Goal: Information Seeking & Learning: Learn about a topic

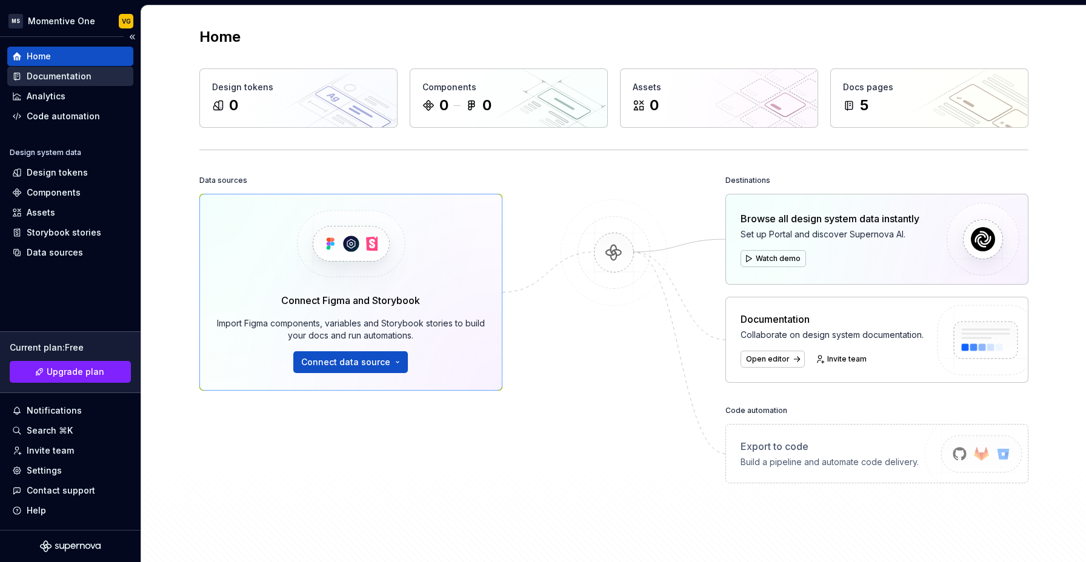
click at [54, 77] on div "Documentation" at bounding box center [59, 76] width 65 height 12
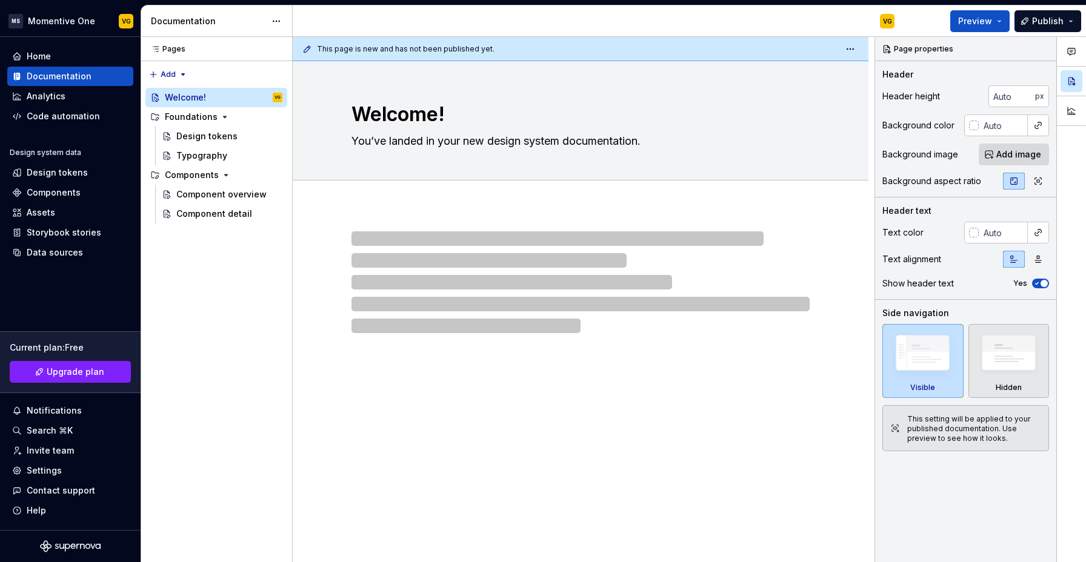
click at [368, 44] on span "This page is new and has not been published yet." at bounding box center [406, 49] width 178 height 10
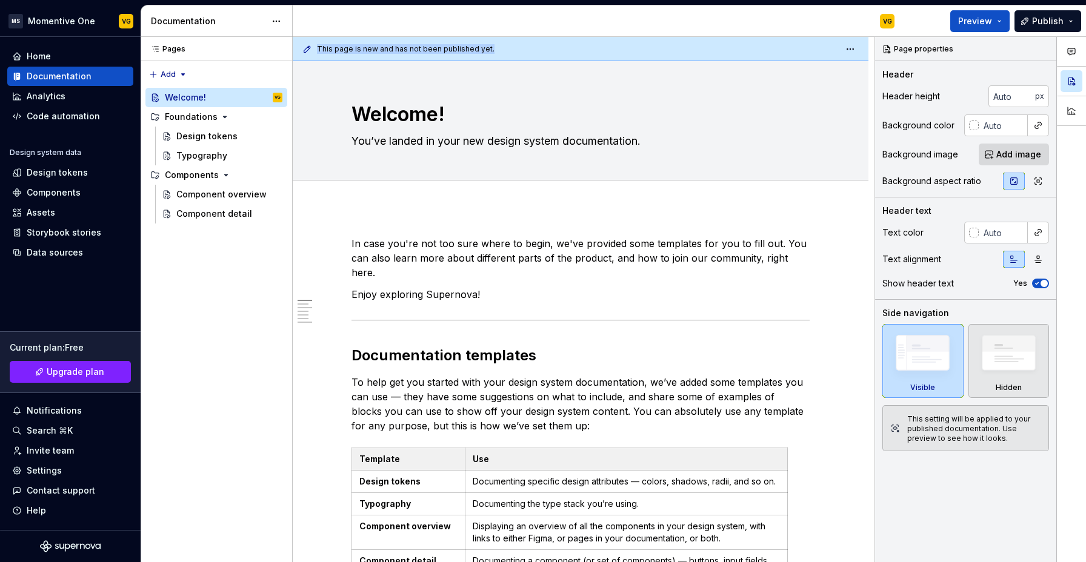
click at [485, 53] on span "This page is new and has not been published yet." at bounding box center [406, 49] width 178 height 10
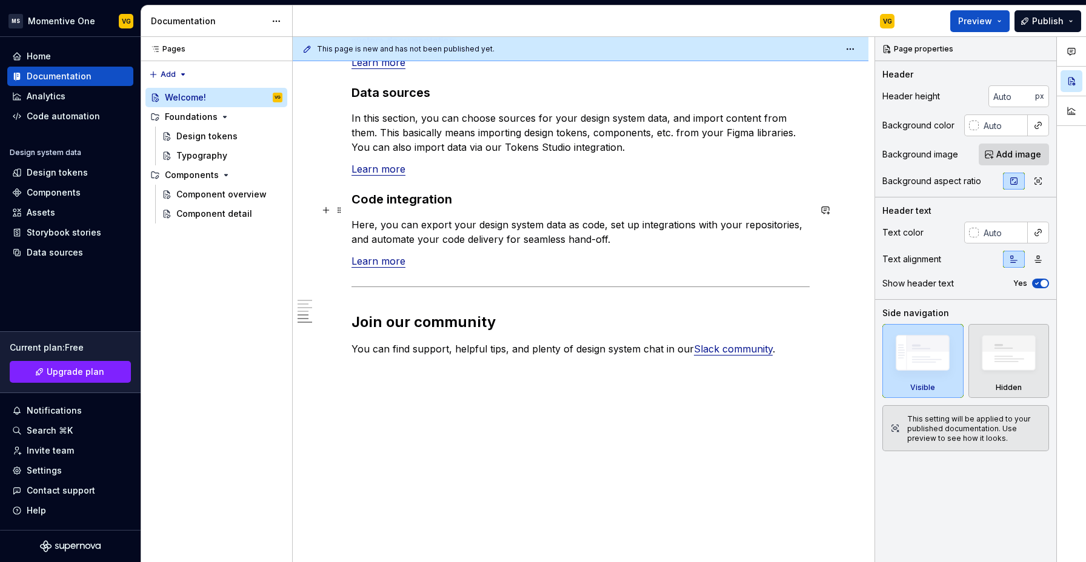
scroll to position [971, 0]
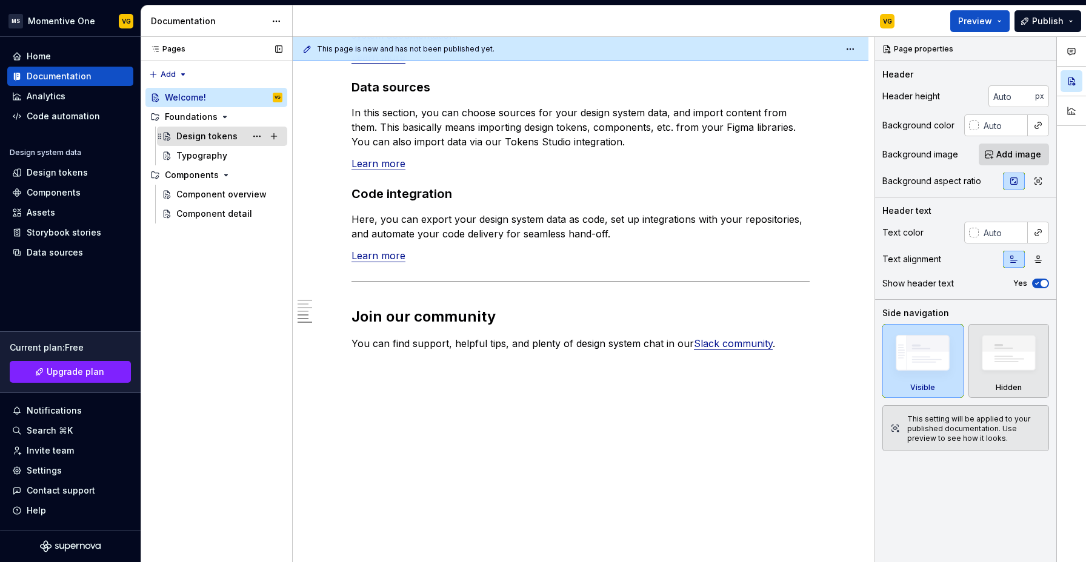
click at [185, 138] on div "Design tokens" at bounding box center [206, 136] width 61 height 12
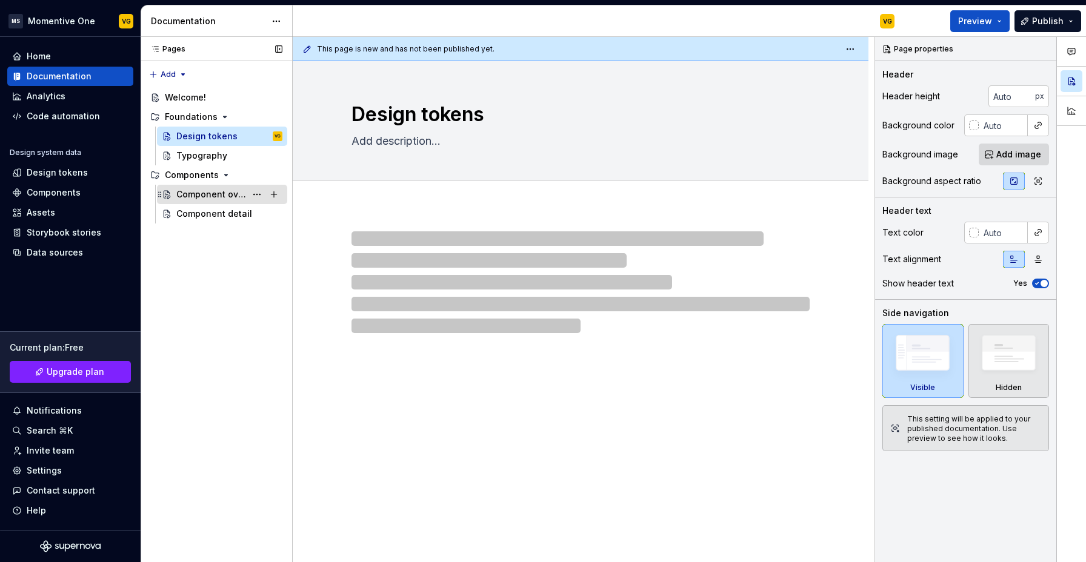
click at [196, 194] on div "Component overview" at bounding box center [211, 194] width 70 height 12
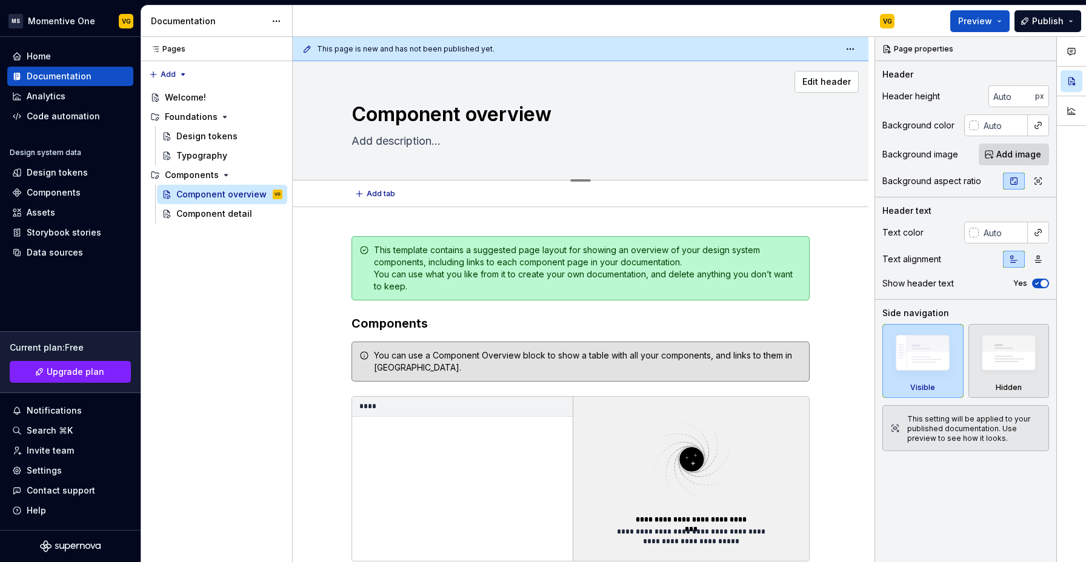
click at [565, 73] on div "Edit header" at bounding box center [576, 82] width 566 height 22
drag, startPoint x: 580, startPoint y: 181, endPoint x: 574, endPoint y: 101, distance: 80.2
click at [554, 20] on div "VG" at bounding box center [598, 21] width 611 height 32
click at [848, 44] on html "MS Momentive One VG Home Documentation Analytics Code automation Design system …" at bounding box center [543, 281] width 1086 height 562
click at [525, 30] on html "MS Momentive One VG Home Documentation Analytics Code automation Design system …" at bounding box center [543, 281] width 1086 height 562
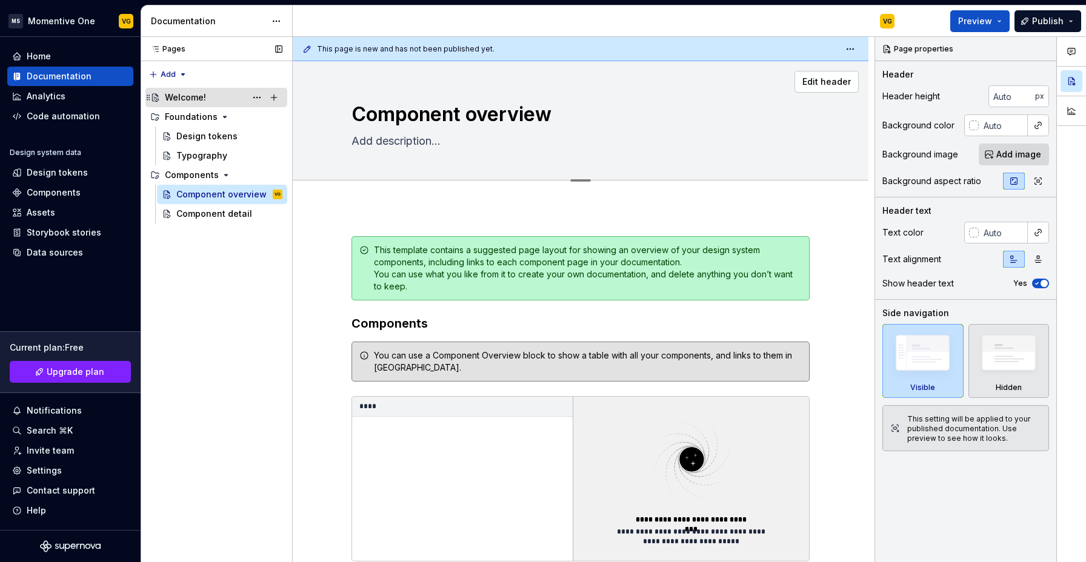
click at [184, 98] on div "Welcome!" at bounding box center [185, 97] width 41 height 12
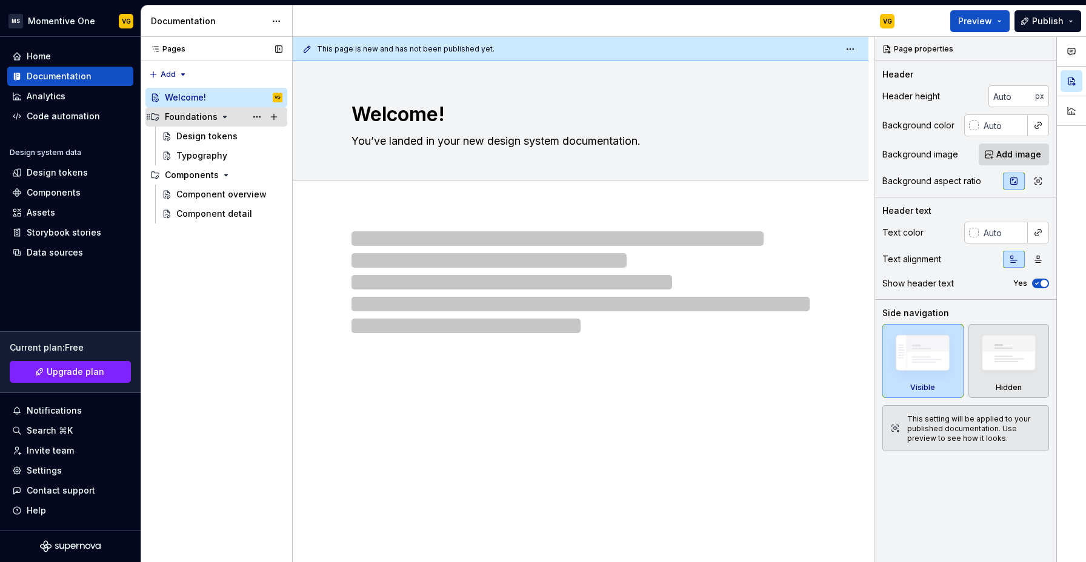
click at [185, 117] on div "Foundations" at bounding box center [191, 117] width 53 height 12
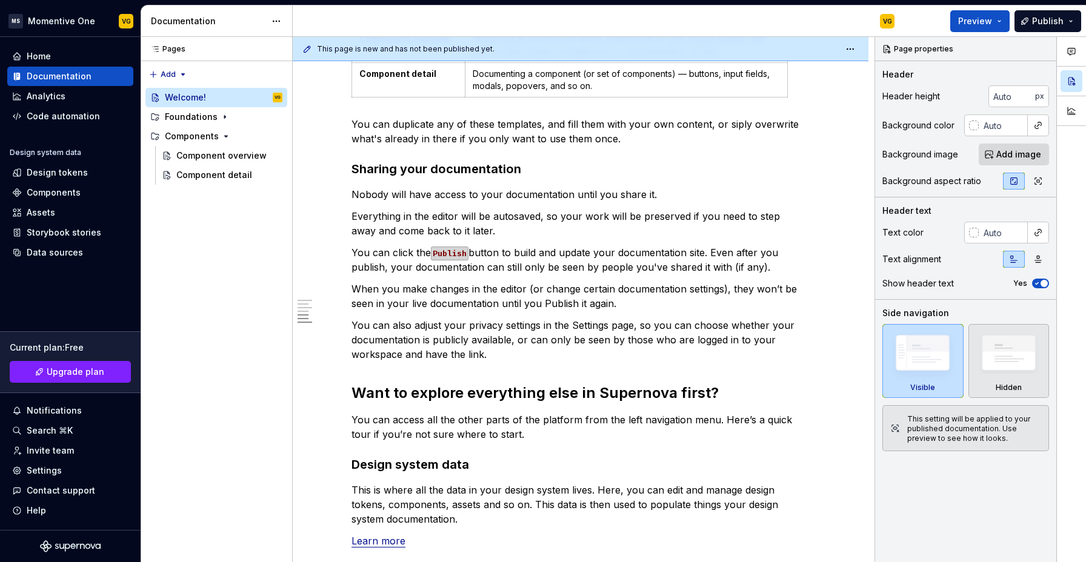
scroll to position [971, 0]
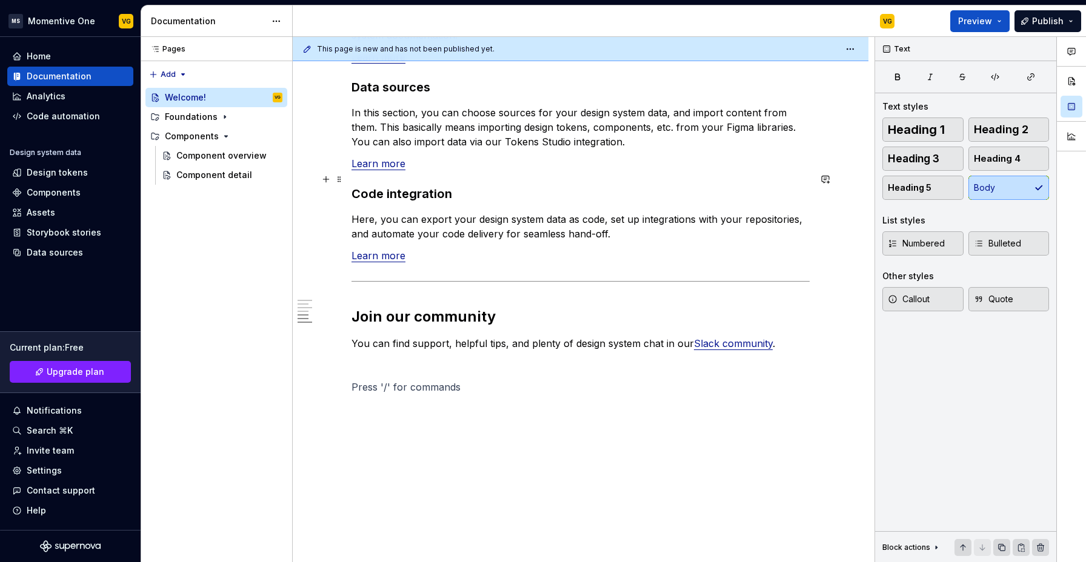
click at [448, 185] on h3 "Code integration" at bounding box center [580, 193] width 458 height 17
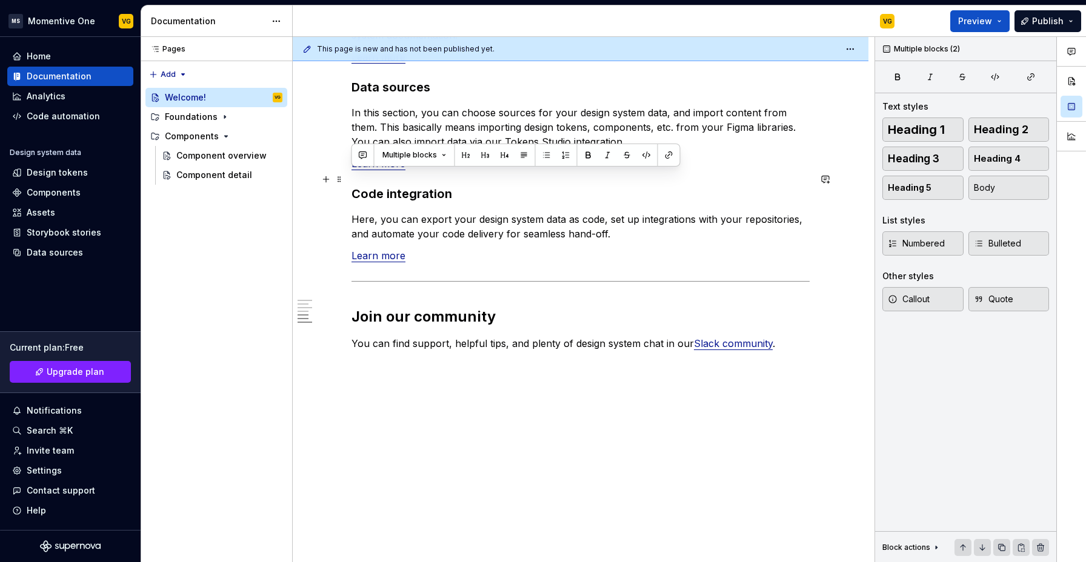
click at [448, 185] on h3 "Code integration" at bounding box center [580, 193] width 458 height 17
click at [565, 105] on p "In this section, you can choose sources for your design system data, and import…" at bounding box center [580, 127] width 458 height 44
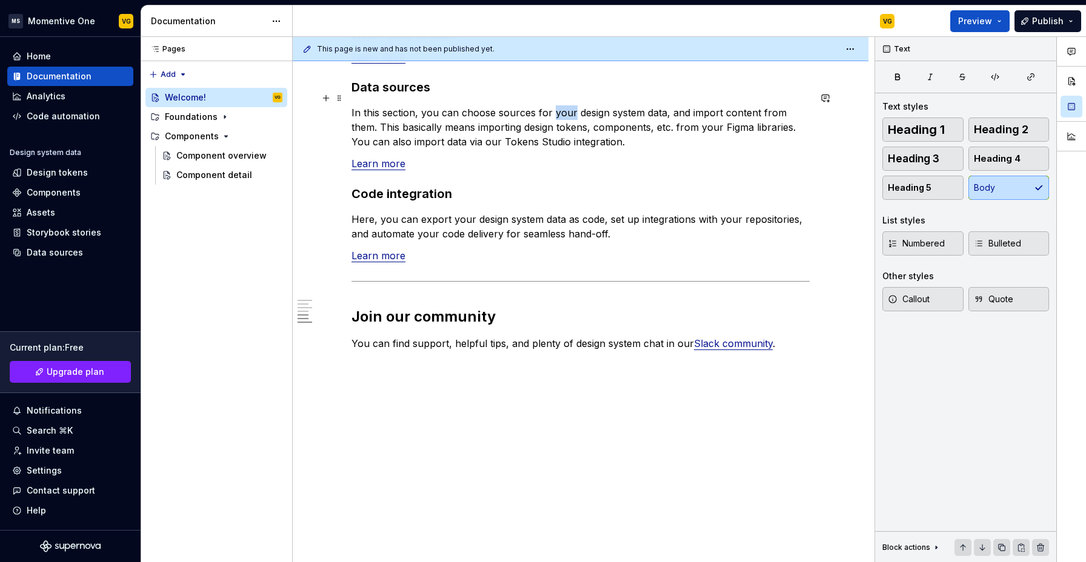
click at [565, 105] on p "In this section, you can choose sources for your design system data, and import…" at bounding box center [580, 127] width 458 height 44
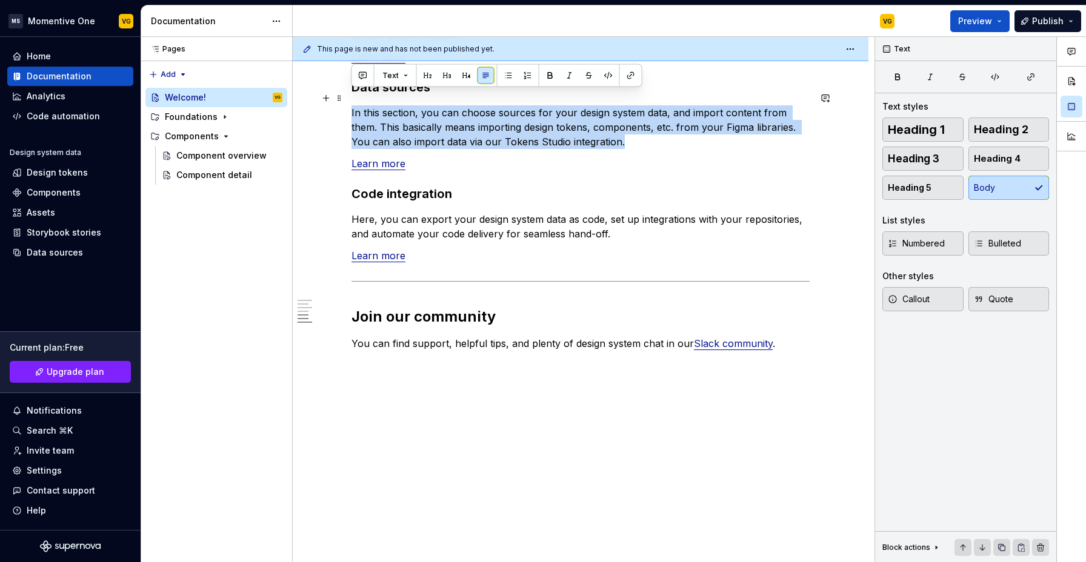
click at [565, 105] on p "In this section, you can choose sources for your design system data, and import…" at bounding box center [580, 127] width 458 height 44
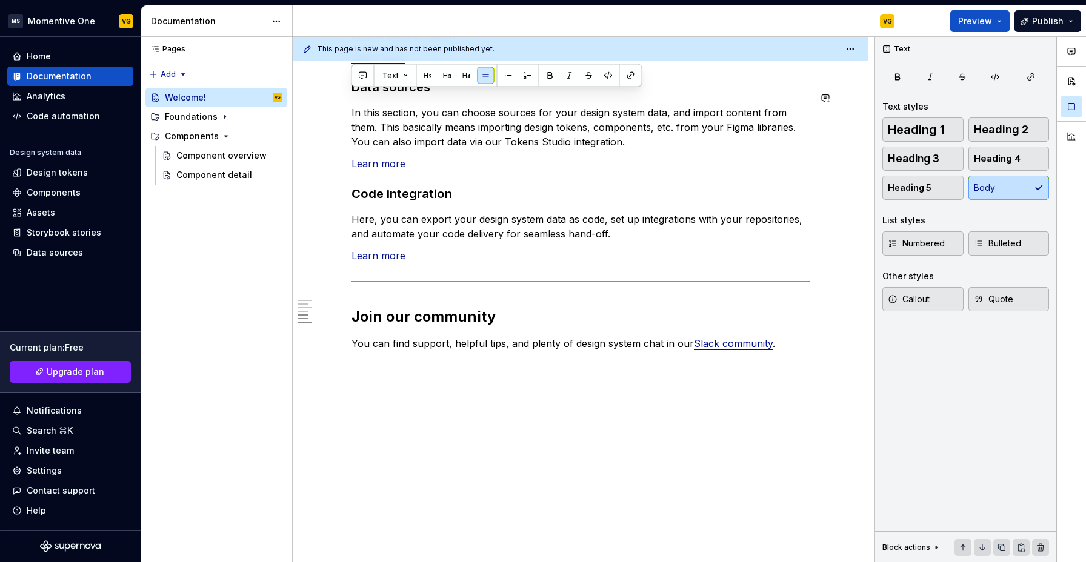
click at [606, 33] on div "VG" at bounding box center [598, 21] width 611 height 32
click at [608, 30] on div "VG" at bounding box center [598, 21] width 611 height 32
click at [637, 15] on div "VG" at bounding box center [598, 21] width 611 height 32
click at [198, 307] on div "Pages Pages Add Accessibility guide for tree Page tree. Navigate the tree with …" at bounding box center [216, 300] width 151 height 526
click at [187, 173] on div "Component detail" at bounding box center [211, 175] width 70 height 12
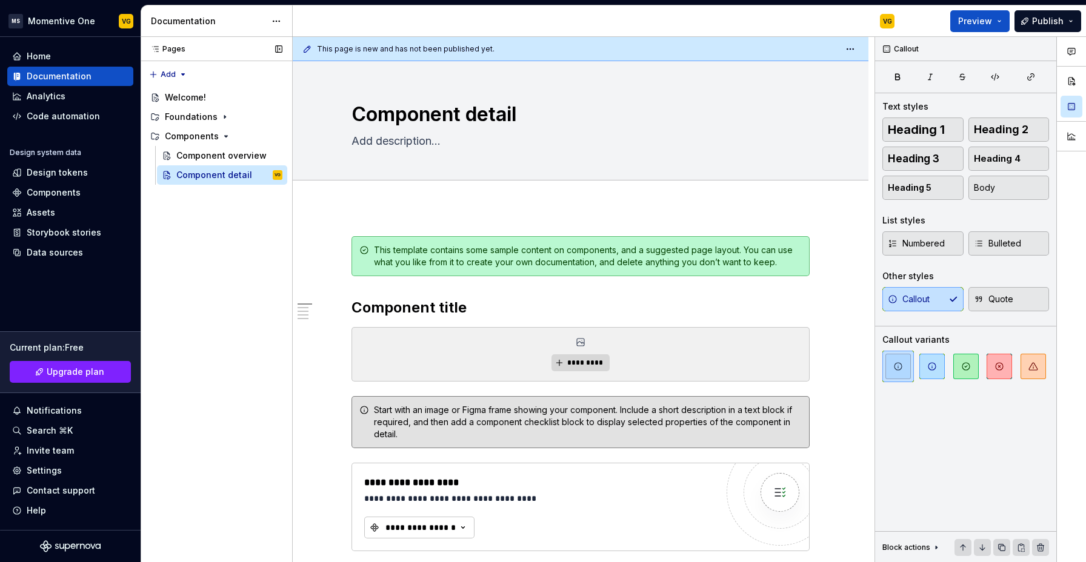
click at [248, 295] on div "Pages Pages Add Accessibility guide for tree Page tree. Navigate the tree with …" at bounding box center [216, 300] width 151 height 526
click at [217, 155] on div "Component overview" at bounding box center [211, 156] width 70 height 12
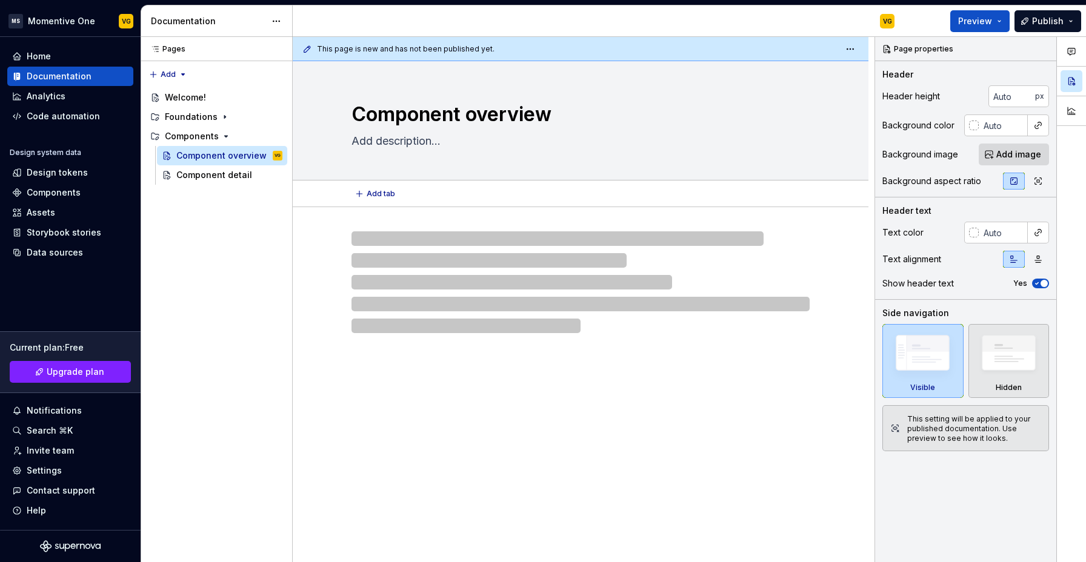
click at [384, 148] on textarea at bounding box center [578, 140] width 458 height 19
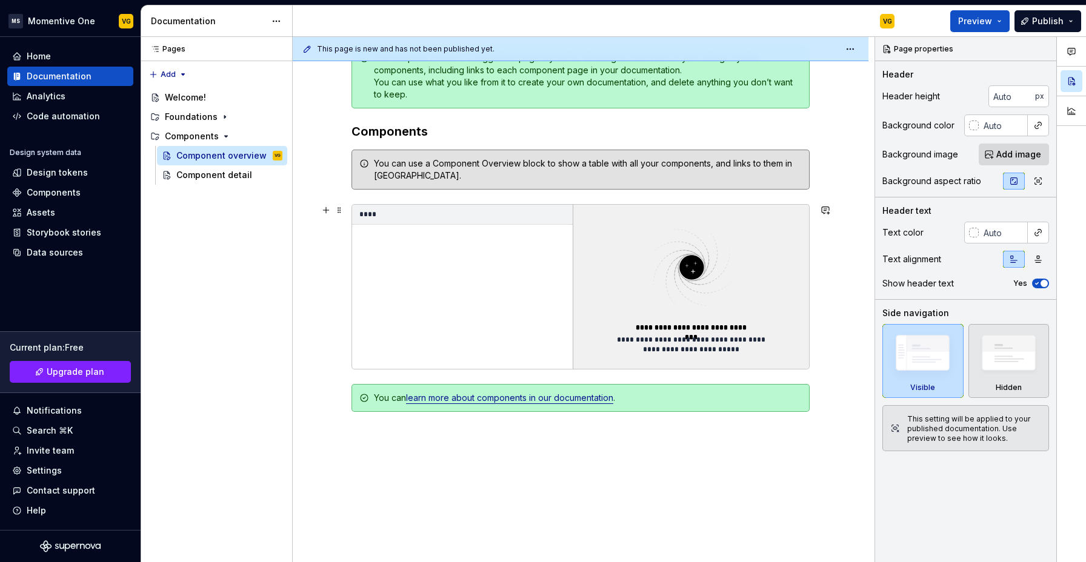
scroll to position [259, 0]
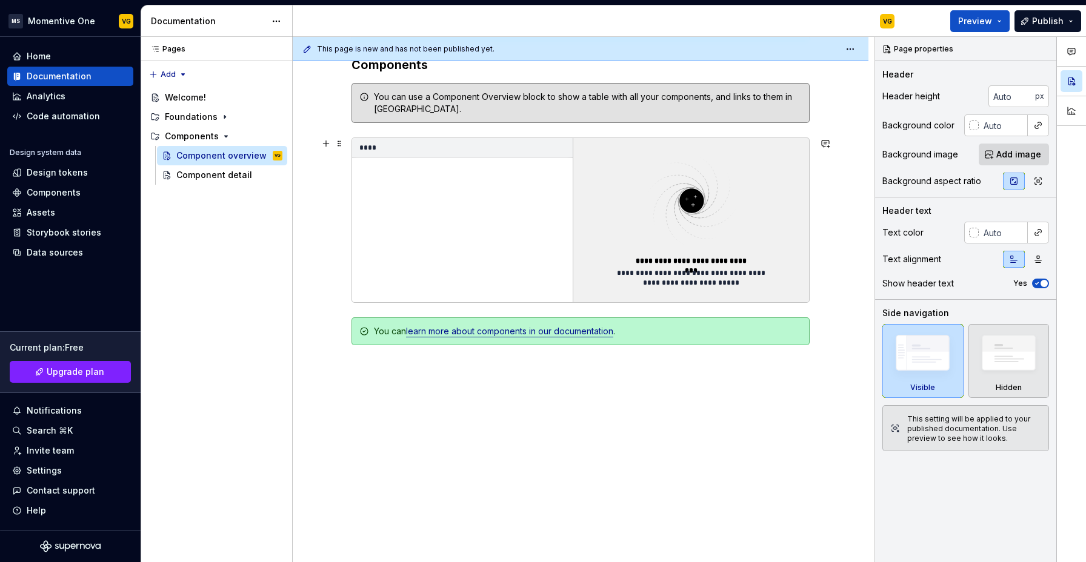
click at [678, 201] on img at bounding box center [692, 201] width 158 height 96
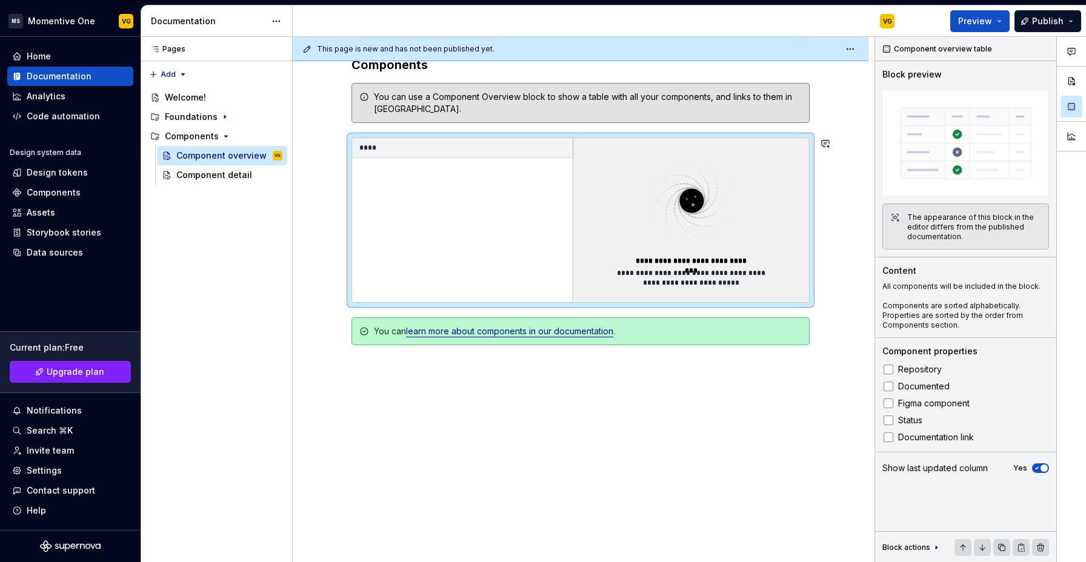
type textarea "*"
